Goal: Information Seeking & Learning: Understand process/instructions

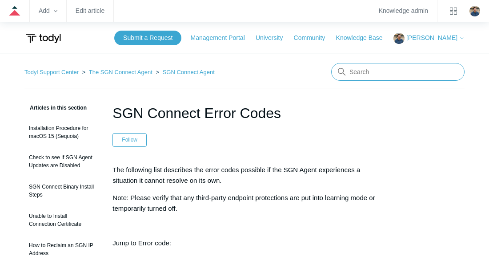
click at [378, 73] on input "Search" at bounding box center [397, 72] width 133 height 18
type input "har file"
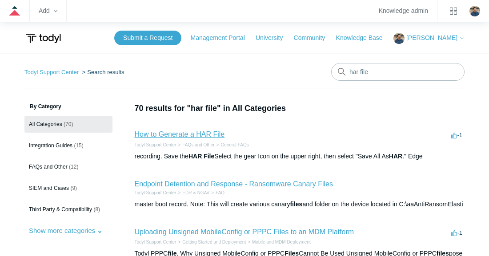
click at [206, 136] on link "How to Generate a HAR File" at bounding box center [180, 135] width 90 height 8
